Goal: Task Accomplishment & Management: Manage account settings

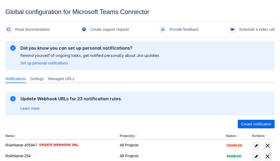
click at [256, 124] on span "Create notification" at bounding box center [256, 123] width 30 height 9
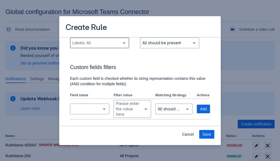
click at [99, 46] on div "Scrollable content" at bounding box center [95, 43] width 46 height 6
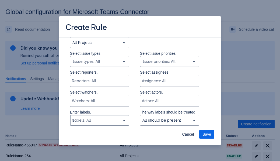
type input "106076_label"
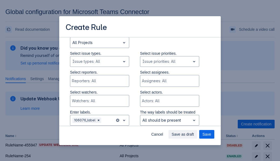
scroll to position [362, 0]
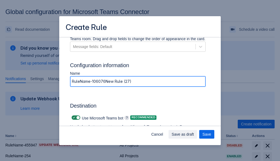
type input "RuleName-106076New Rule (27)"
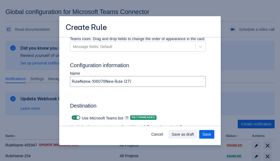
click at [73, 117] on span "Scrollable content" at bounding box center [74, 117] width 4 height 4
click at [73, 117] on input "Scrollable content" at bounding box center [73, 117] width 3 height 3
checkbox input "false"
type input "[URL][DOMAIN_NAME][DATE]"
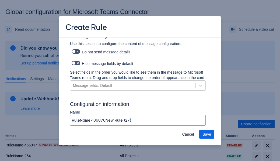
click at [207, 134] on span "Save" at bounding box center [206, 134] width 9 height 9
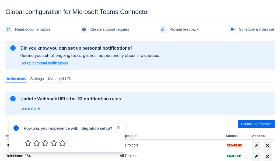
click at [17, 132] on div at bounding box center [16, 136] width 6 height 23
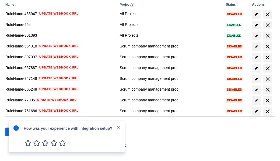
click at [17, 132] on div at bounding box center [16, 136] width 6 height 23
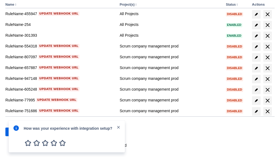
click at [17, 132] on div at bounding box center [16, 136] width 6 height 23
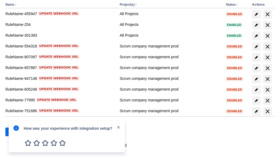
click at [17, 132] on div at bounding box center [16, 136] width 6 height 23
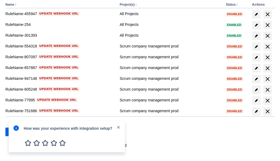
click at [17, 132] on div at bounding box center [16, 136] width 6 height 23
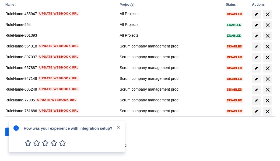
click at [17, 132] on div at bounding box center [16, 136] width 6 height 23
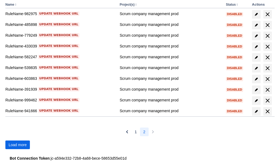
click at [17, 144] on span "Load more" at bounding box center [18, 144] width 18 height 9
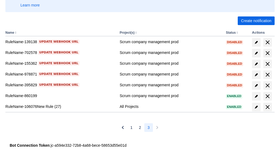
scroll to position [103, 0]
click at [267, 107] on span "delete" at bounding box center [267, 107] width 6 height 6
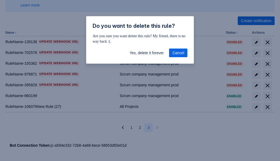
click at [146, 53] on span "Yes, delete it forever" at bounding box center [146, 52] width 34 height 9
